Goal: Task Accomplishment & Management: Manage account settings

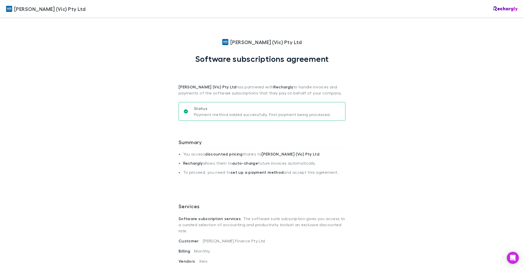
scroll to position [407, 0]
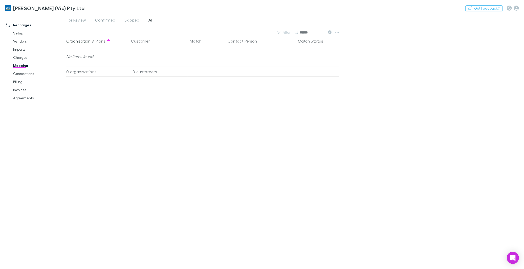
click at [329, 31] on icon at bounding box center [330, 32] width 4 height 4
click at [19, 40] on link "Vendors" at bounding box center [39, 41] width 62 height 8
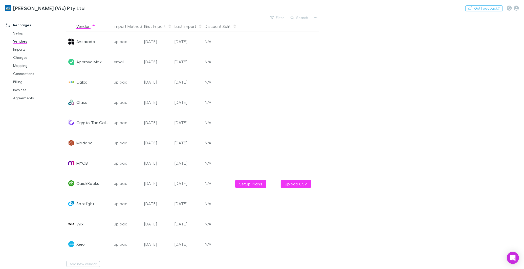
click at [317, 21] on div at bounding box center [302, 26] width 46 height 10
click at [317, 17] on icon "button" at bounding box center [316, 17] width 4 height 1
click at [284, 27] on p "Add New Vendor" at bounding box center [285, 28] width 62 height 6
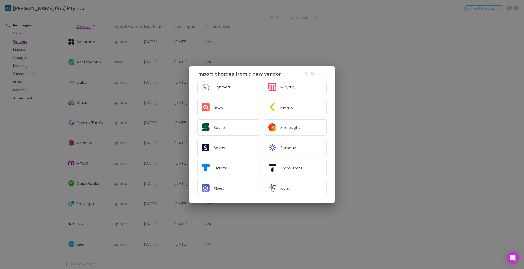
scroll to position [203, 0]
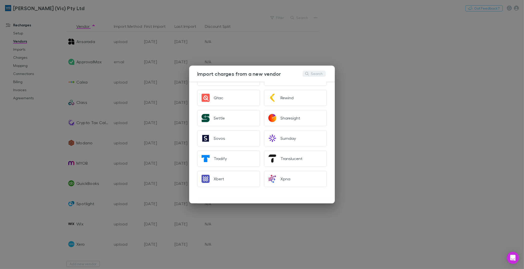
click at [319, 71] on button "Search" at bounding box center [314, 74] width 23 height 6
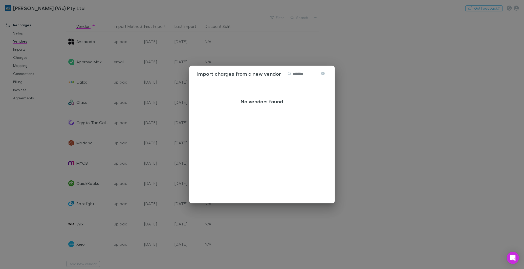
type input "********"
click at [323, 72] on icon at bounding box center [323, 74] width 4 height 4
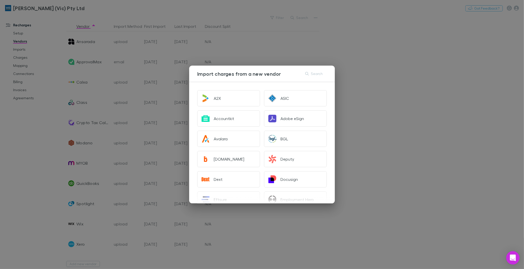
click at [514, 254] on div "Open Intercom Messenger" at bounding box center [513, 257] width 13 height 13
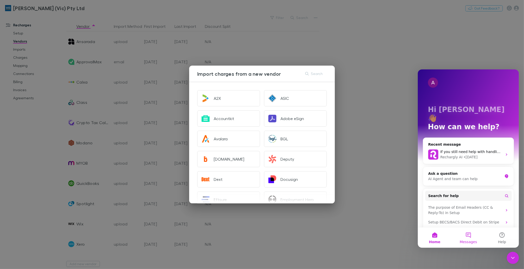
click at [467, 240] on span "Messages" at bounding box center [468, 242] width 17 height 4
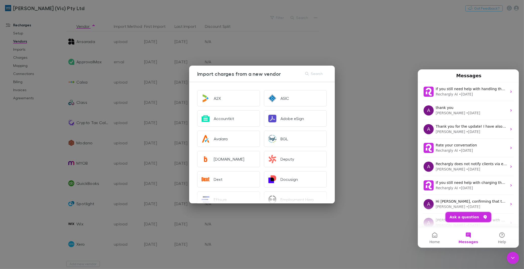
click at [467, 218] on button "Ask a question" at bounding box center [469, 217] width 46 height 10
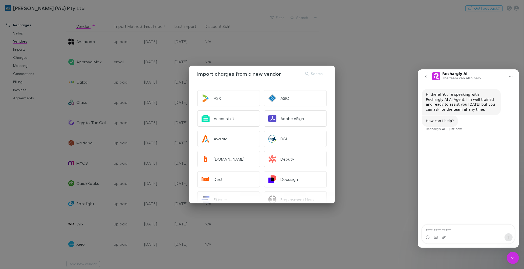
click at [446, 226] on textarea "Ask a question…" at bounding box center [468, 228] width 93 height 9
click at [433, 222] on textarea "**********" at bounding box center [468, 226] width 93 height 14
type textarea "**********"
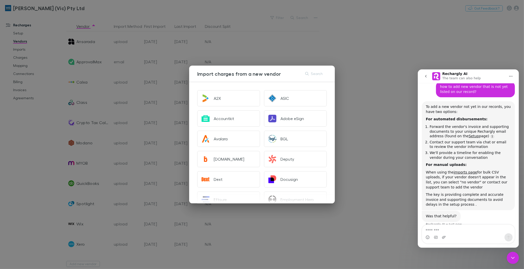
scroll to position [57, 0]
